Goal: Transaction & Acquisition: Purchase product/service

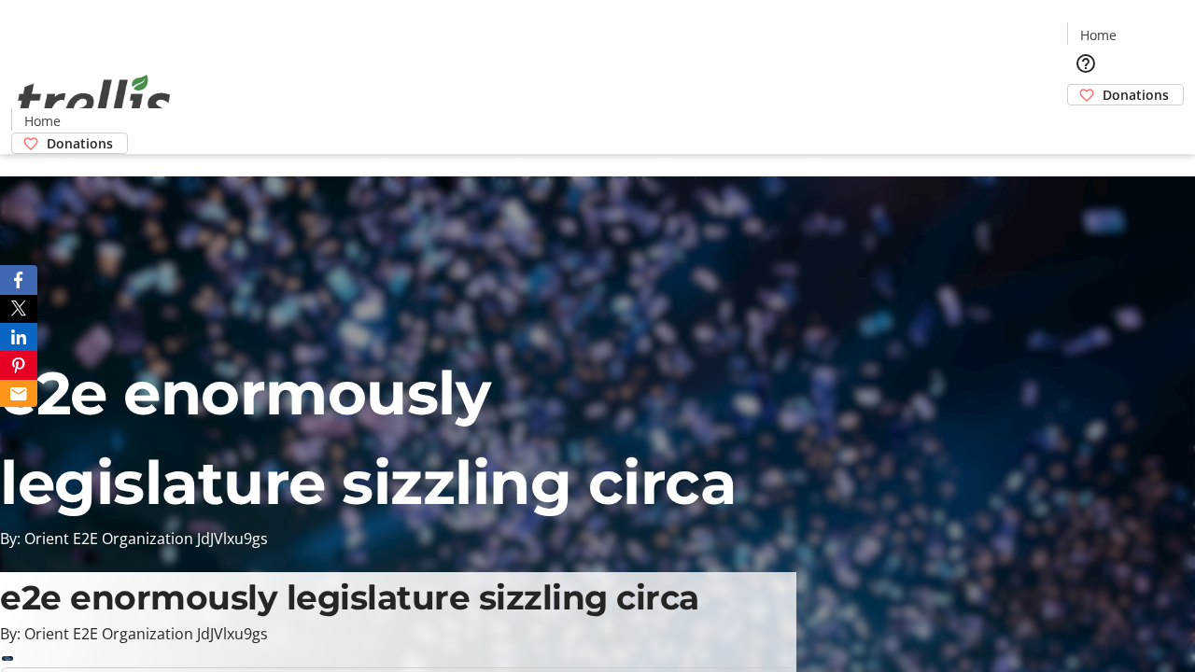
click at [1102, 85] on span "Donations" at bounding box center [1135, 95] width 66 height 20
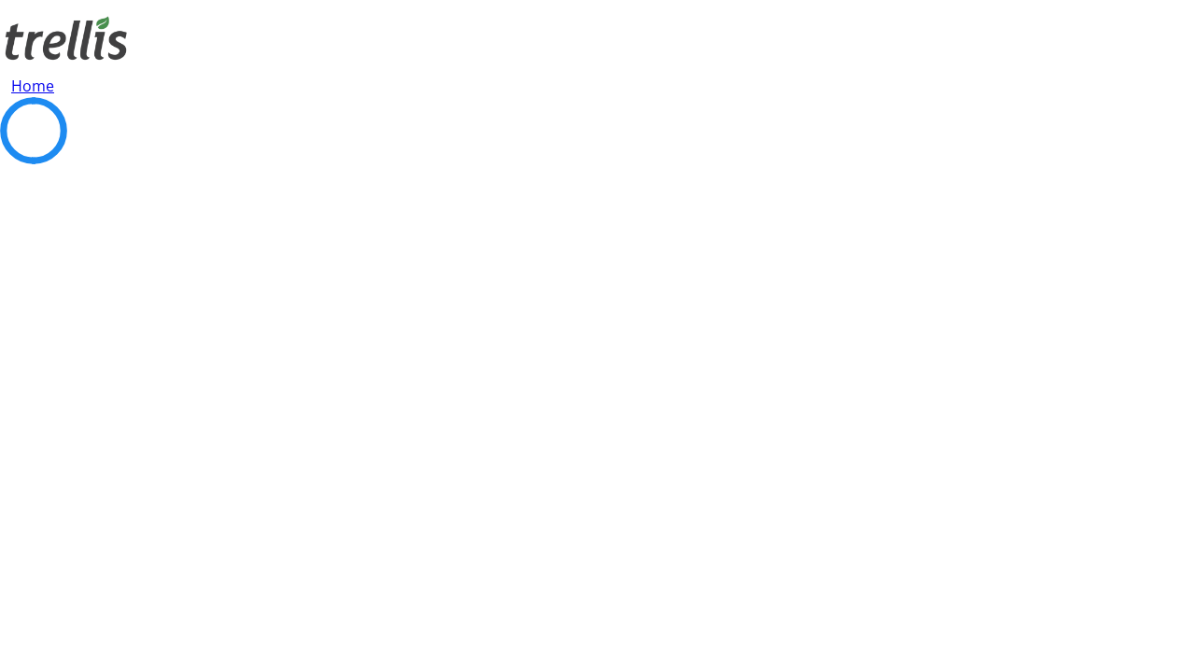
select select "CA"
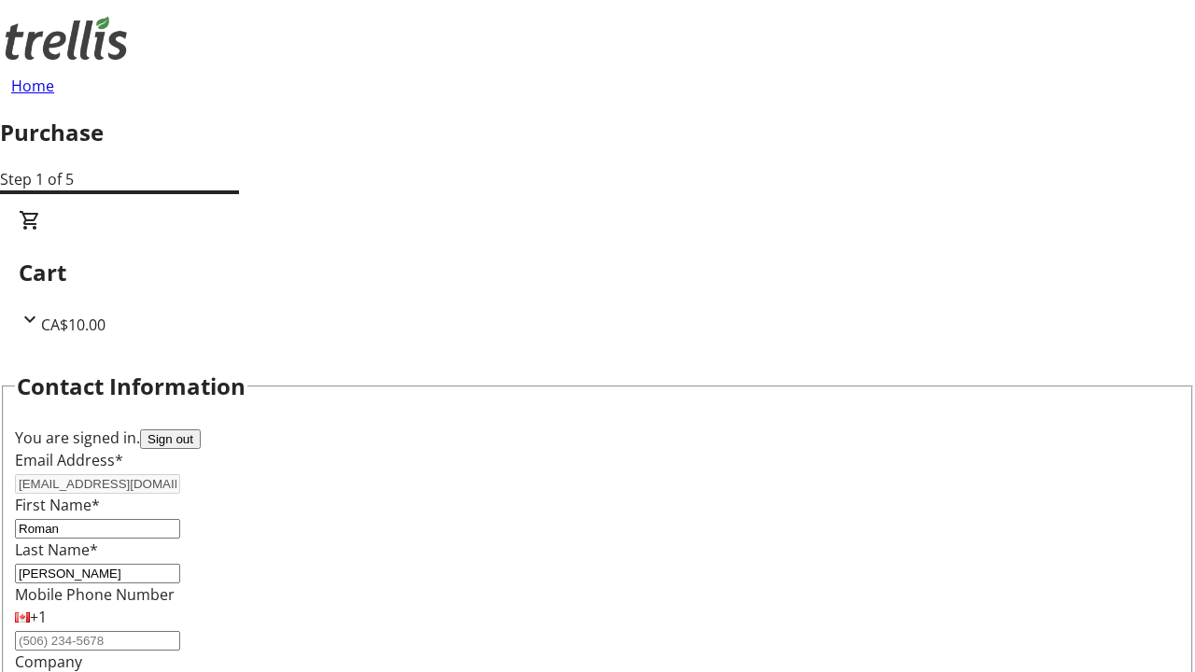
type input "[STREET_ADDRESS][PERSON_NAME]"
type input "Kelowna"
select select "BC"
type input "Kelowna"
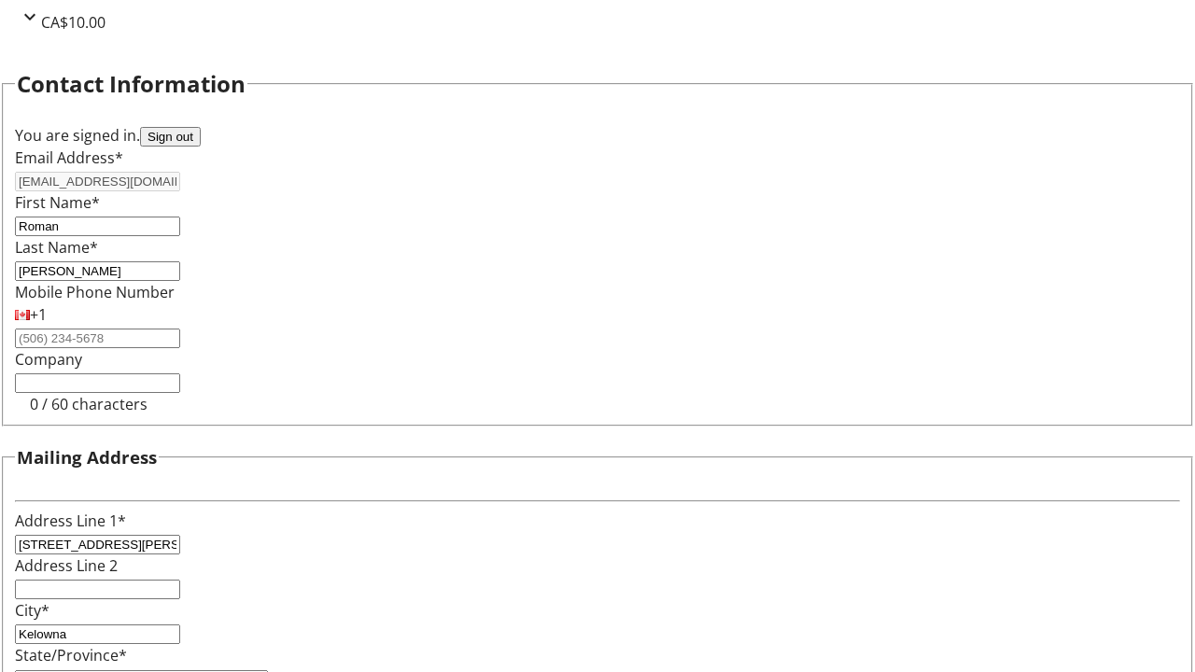
type input "V1Y 0C2"
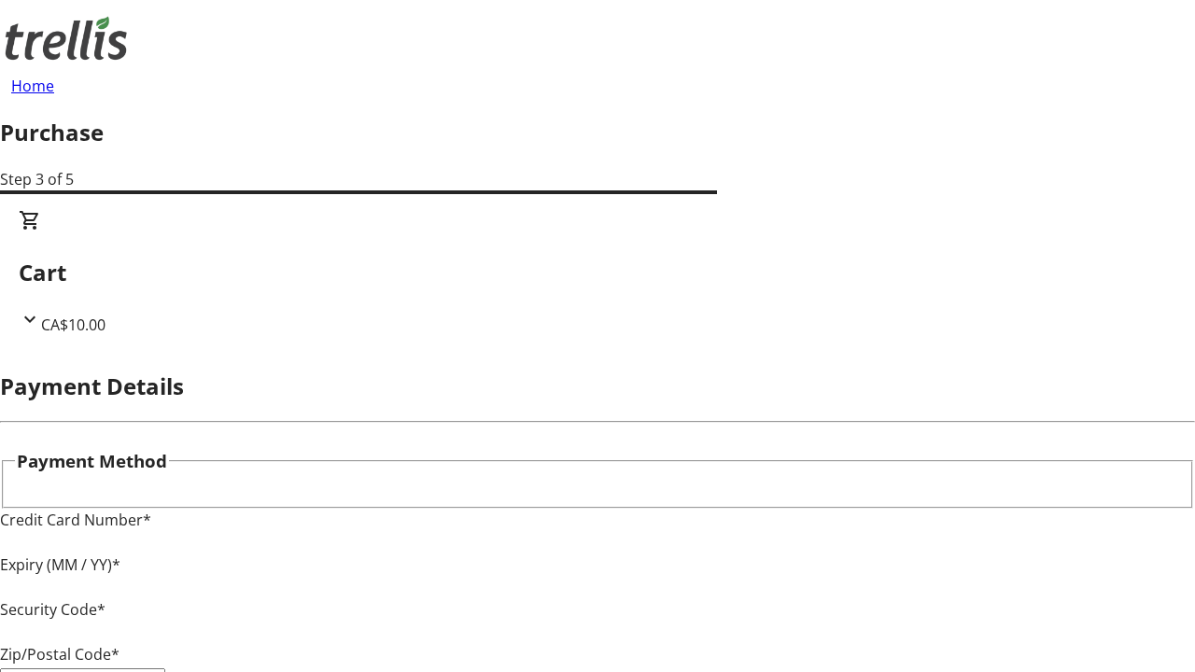
type input "V1Y 0C2"
